Goal: Information Seeking & Learning: Learn about a topic

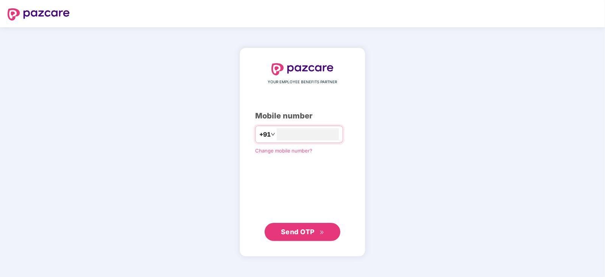
click at [95, 118] on div "YOUR EMPLOYEE BENEFITS PARTNER Mobile number +91 Change mobile number? Send OTP" at bounding box center [302, 152] width 605 height 250
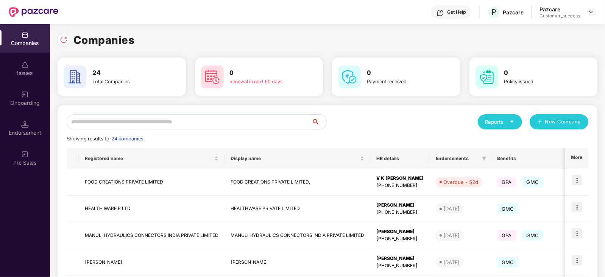
click at [139, 125] on input "text" at bounding box center [189, 121] width 245 height 15
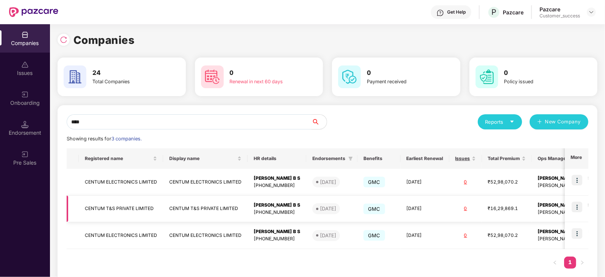
type input "****"
click at [288, 205] on div "[PERSON_NAME] B S" at bounding box center [277, 205] width 47 height 7
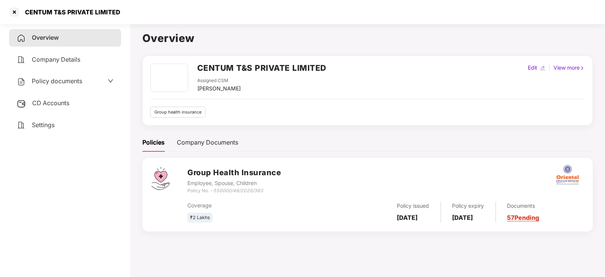
scroll to position [20, 0]
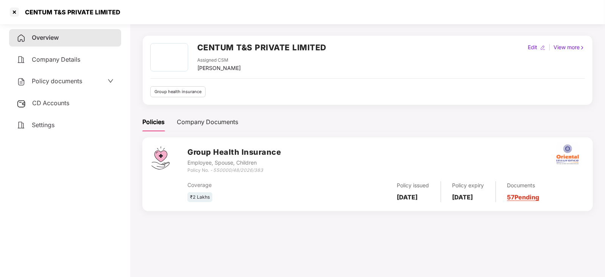
click at [540, 198] on link "57 Pending" at bounding box center [523, 198] width 32 height 8
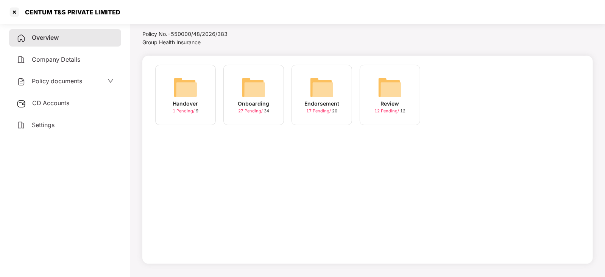
click at [253, 87] on img at bounding box center [254, 87] width 24 height 24
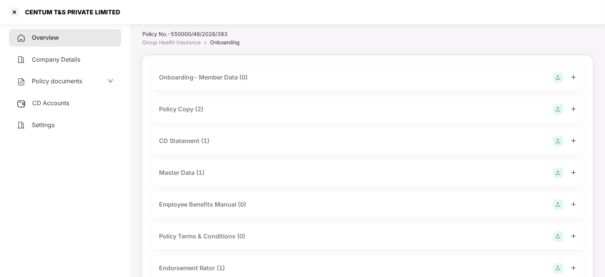
click at [171, 112] on div "Policy Copy (2)" at bounding box center [181, 109] width 44 height 9
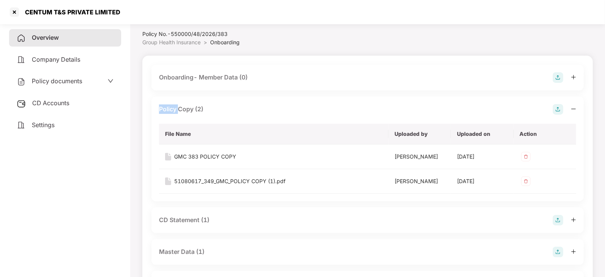
click at [171, 112] on div "Policy Copy (2)" at bounding box center [181, 109] width 44 height 9
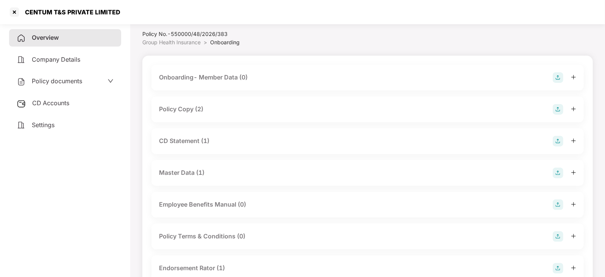
click at [189, 105] on div "Policy Copy (2)" at bounding box center [181, 109] width 44 height 9
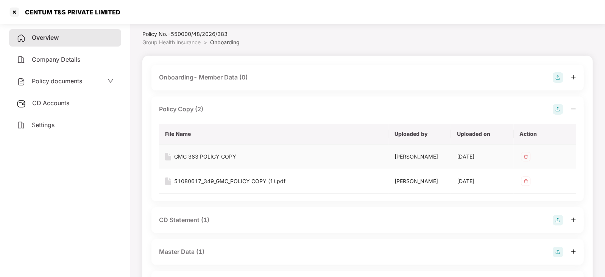
click at [209, 156] on div "GMC 383 POLICY COPY" at bounding box center [205, 157] width 62 height 8
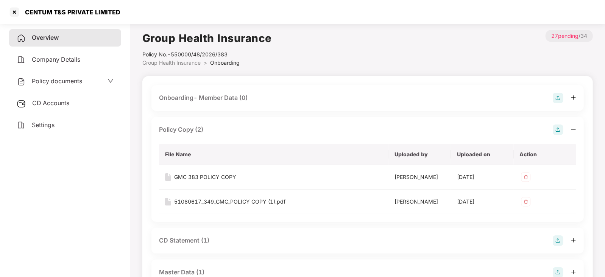
scroll to position [20, 0]
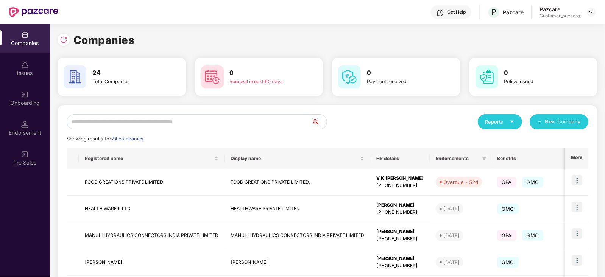
click at [140, 120] on input "text" at bounding box center [189, 121] width 245 height 15
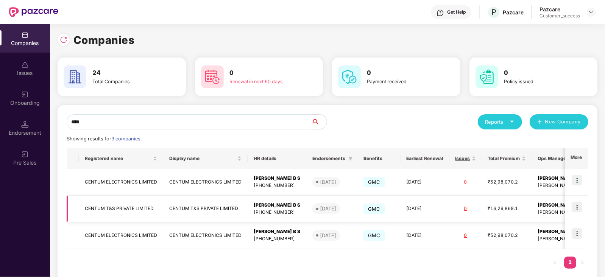
type input "****"
click at [579, 206] on img at bounding box center [577, 207] width 11 height 11
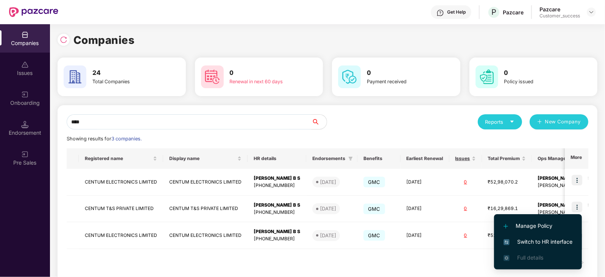
click at [547, 242] on span "Switch to HR interface" at bounding box center [538, 242] width 69 height 8
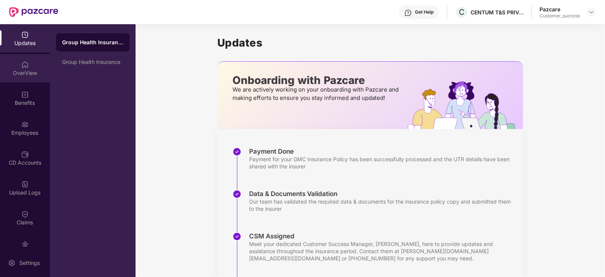
click at [23, 65] on img at bounding box center [25, 65] width 8 height 8
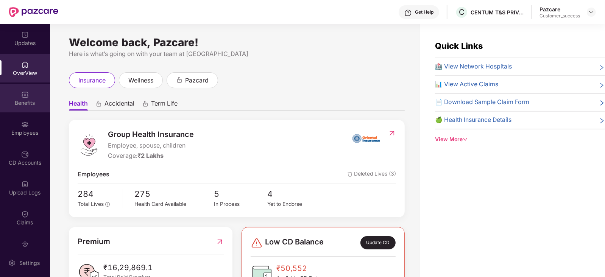
click at [20, 105] on div "Benefits" at bounding box center [25, 103] width 50 height 8
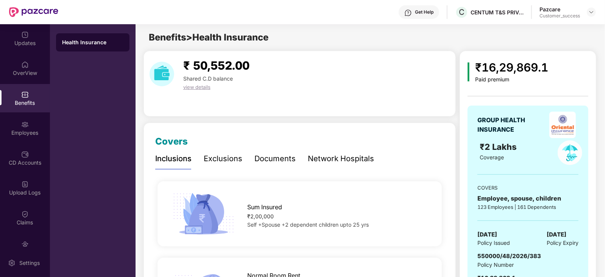
click at [327, 155] on div "Network Hospitals" at bounding box center [341, 159] width 66 height 12
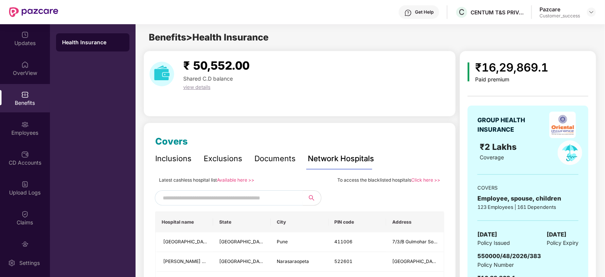
click at [234, 181] on link "Available here >>" at bounding box center [235, 180] width 37 height 6
